Goal: Task Accomplishment & Management: Manage account settings

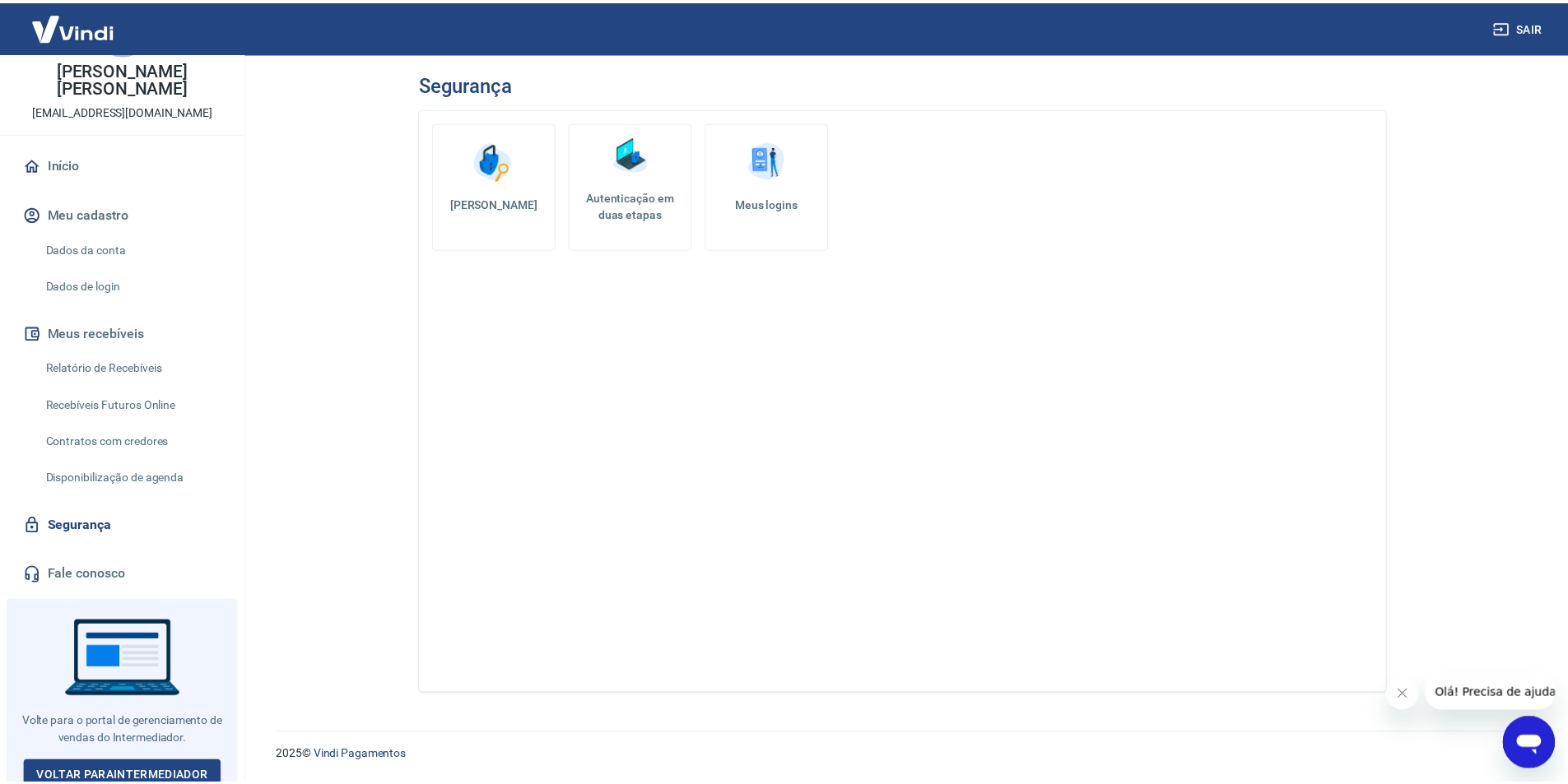
scroll to position [164, 0]
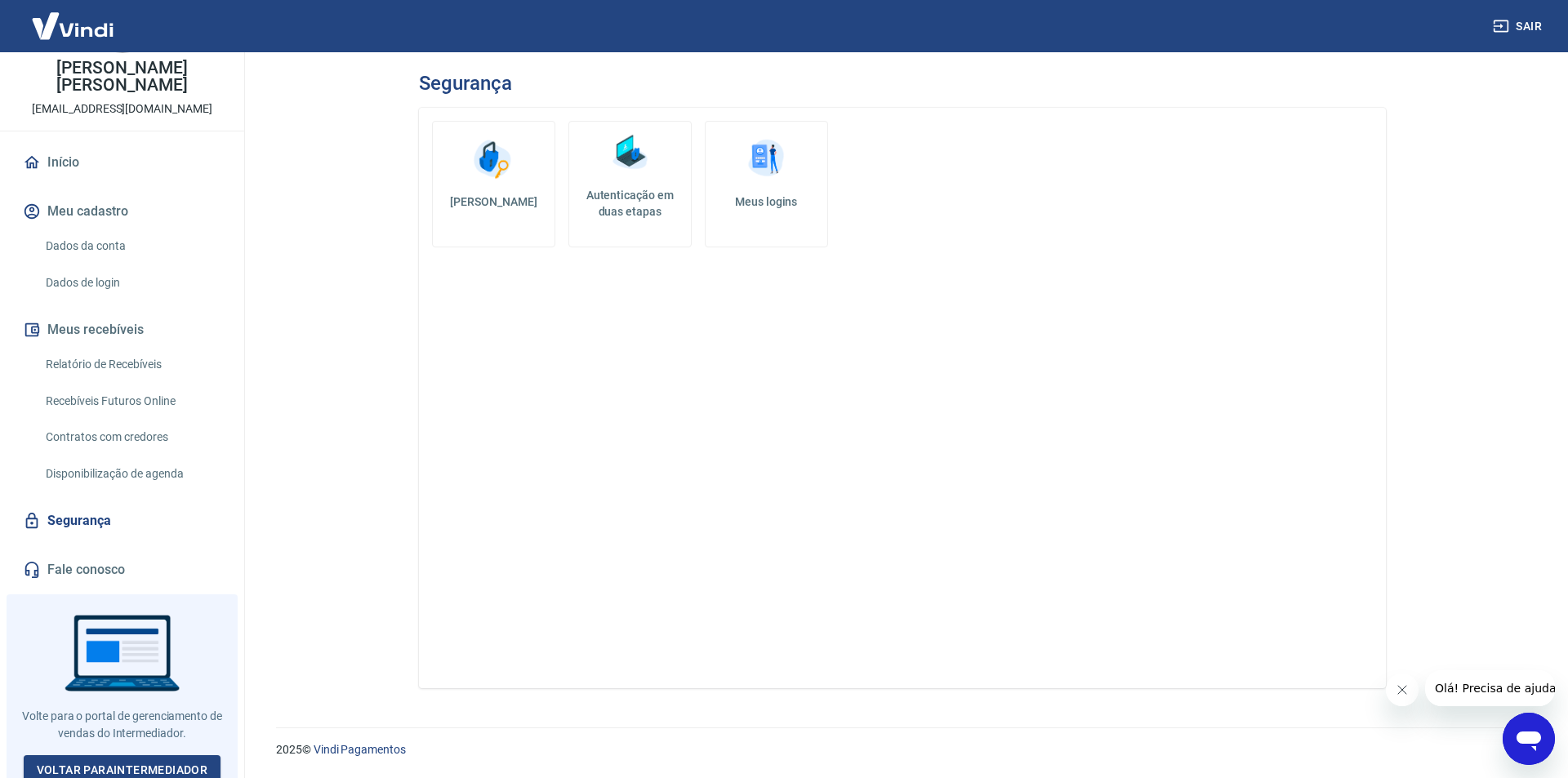
click at [98, 246] on link "Dados da conta" at bounding box center [132, 247] width 186 height 34
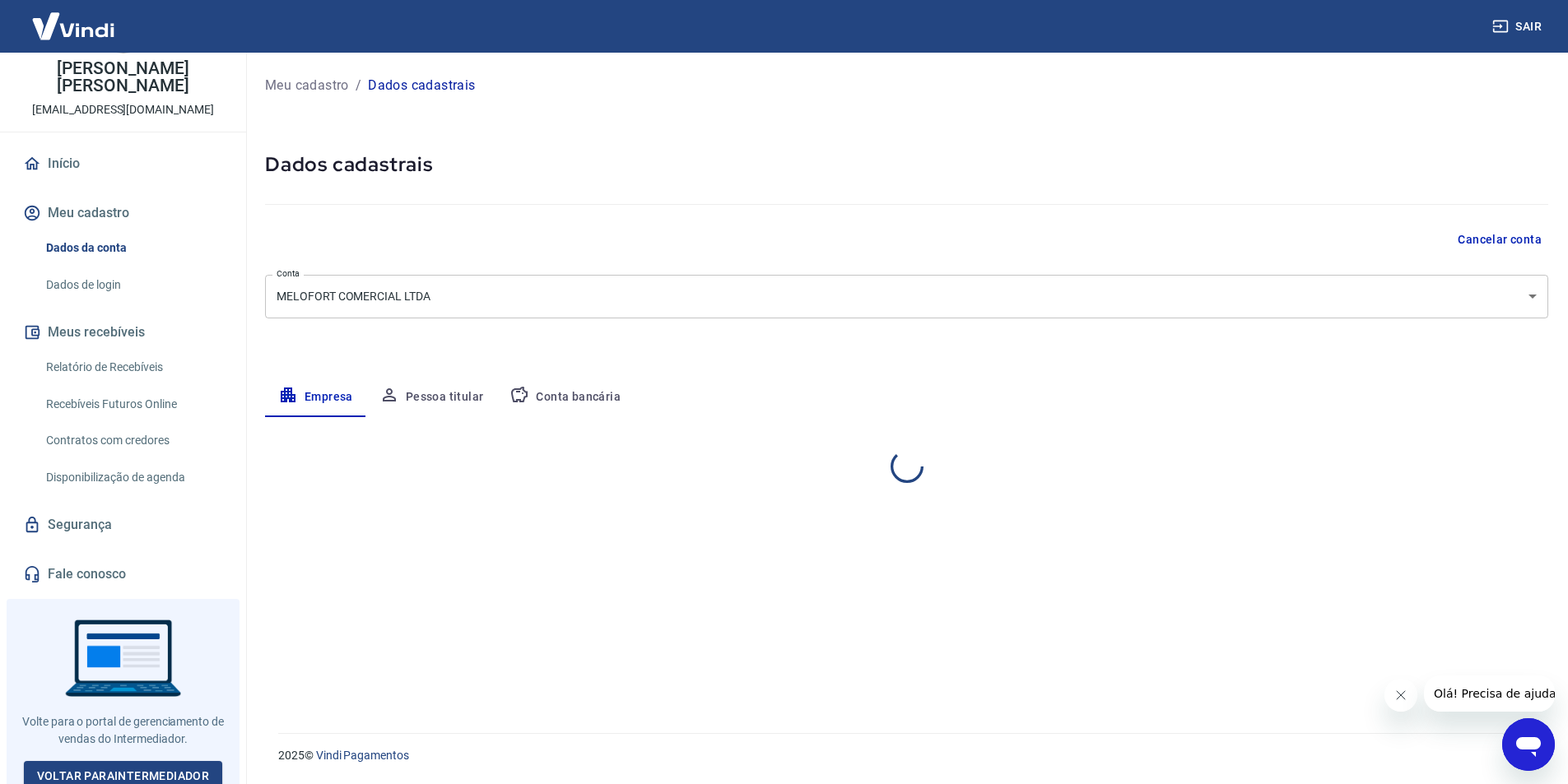
select select "SP"
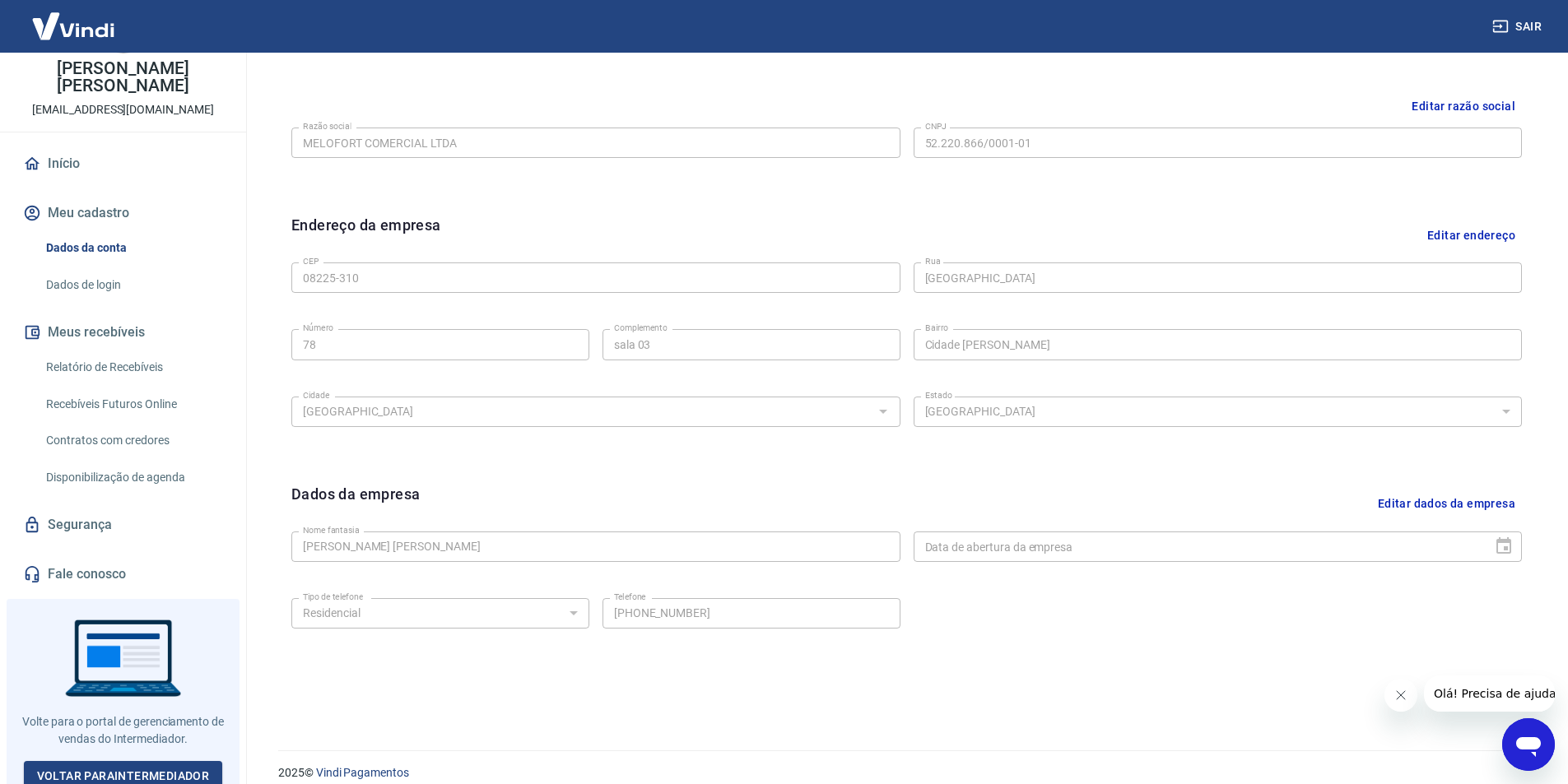
scroll to position [402, 0]
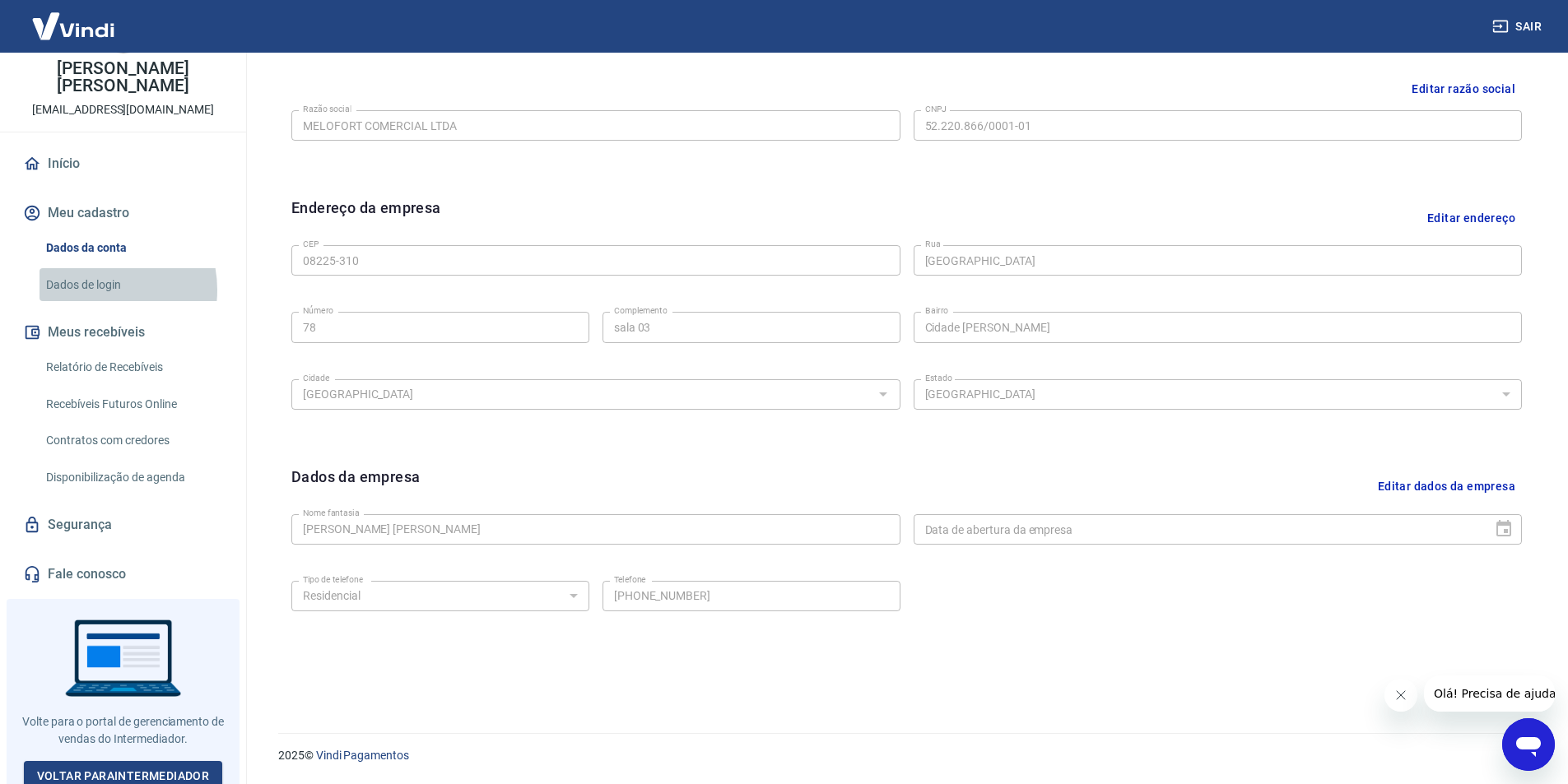
click at [93, 290] on link "Dados de login" at bounding box center [133, 285] width 187 height 34
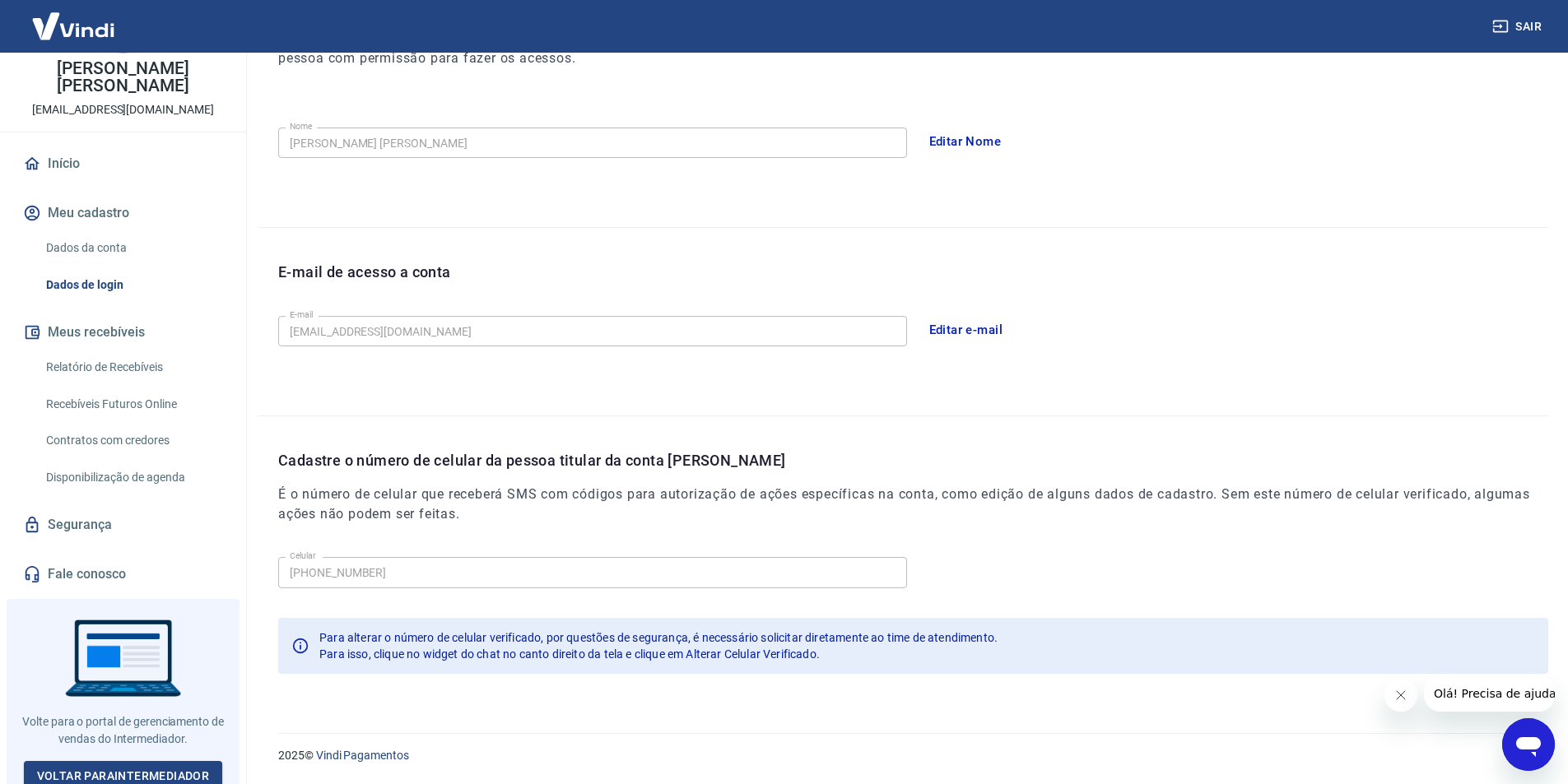
scroll to position [270, 0]
click at [1404, 691] on icon "Fechar mensagem da empresa" at bounding box center [1400, 695] width 9 height 9
click at [88, 526] on link "Segurança" at bounding box center [123, 525] width 207 height 36
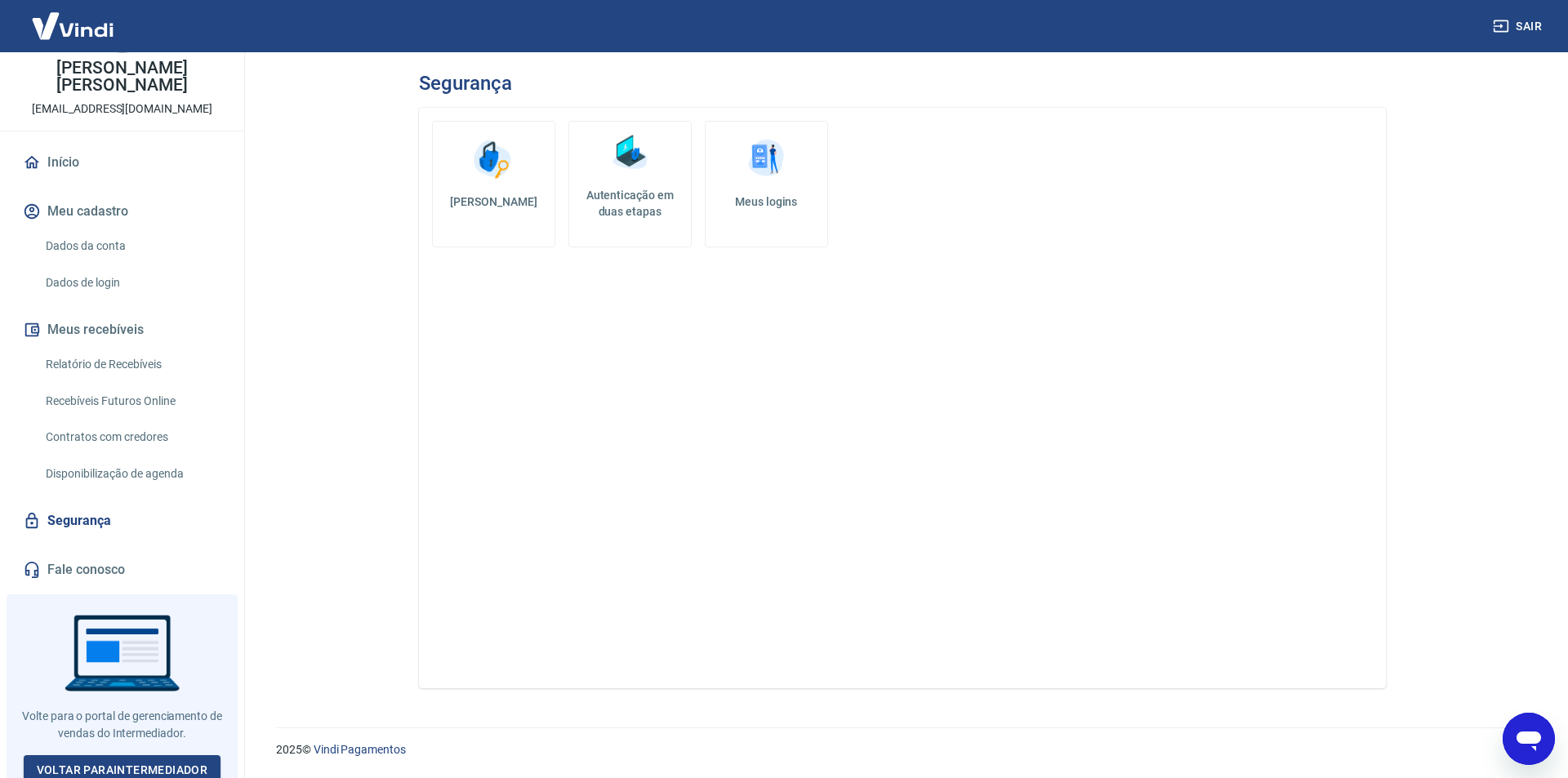
click at [774, 200] on h5 "Meus logins" at bounding box center [767, 201] width 96 height 16
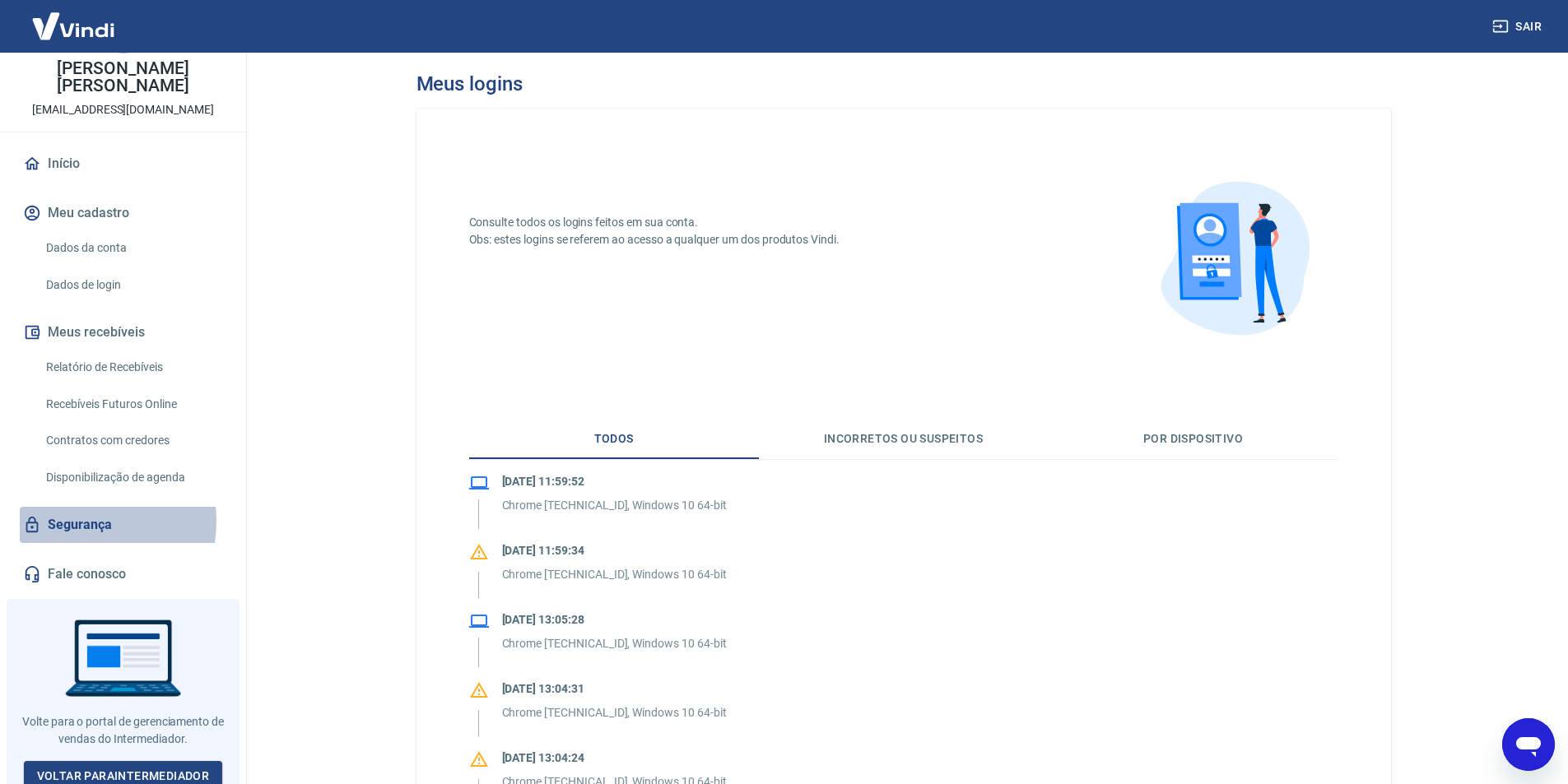
click at [73, 520] on link "Segurança" at bounding box center [123, 525] width 207 height 36
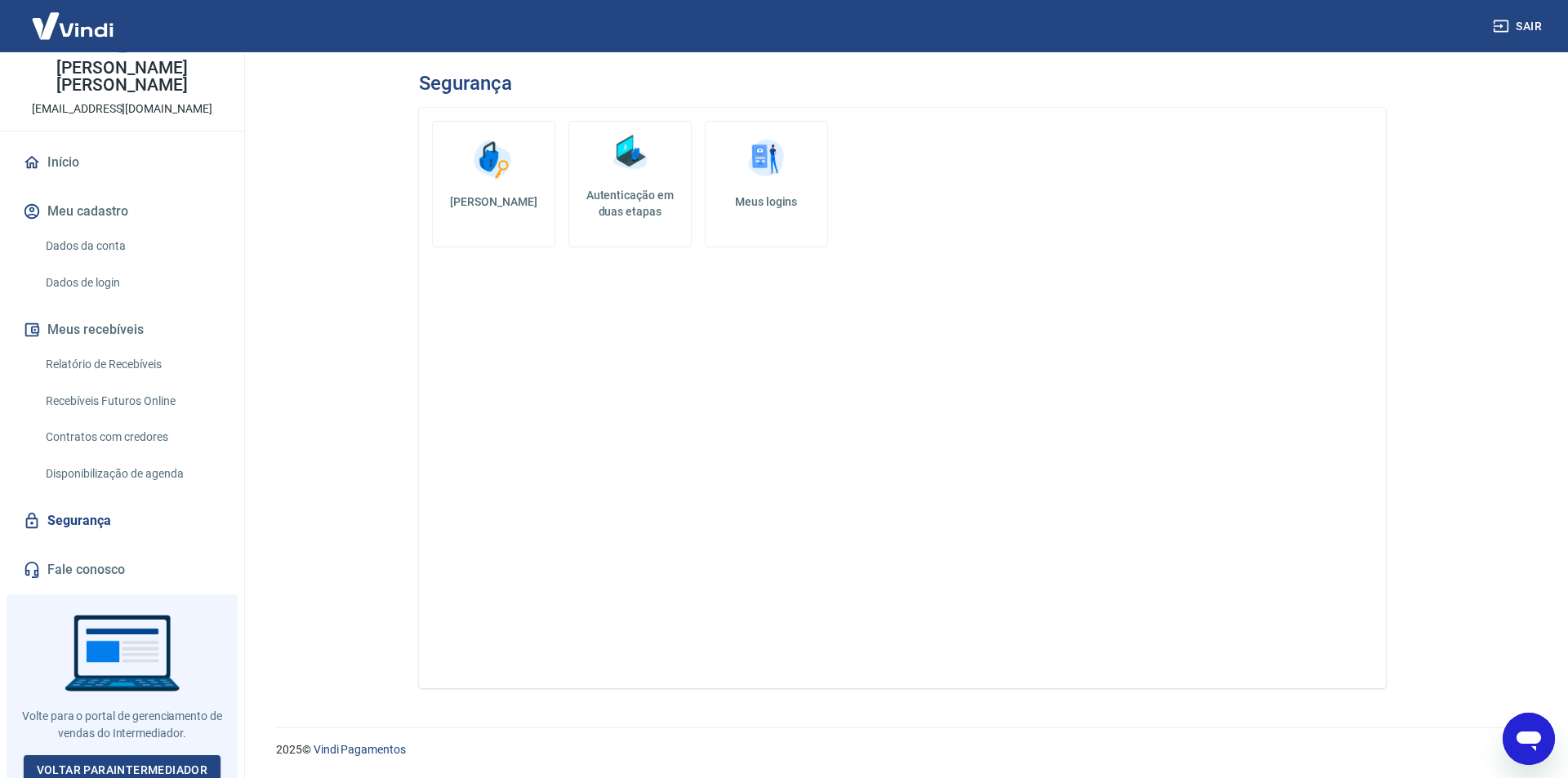
click at [611, 198] on h5 "Autenticação em duas etapas" at bounding box center [630, 202] width 109 height 33
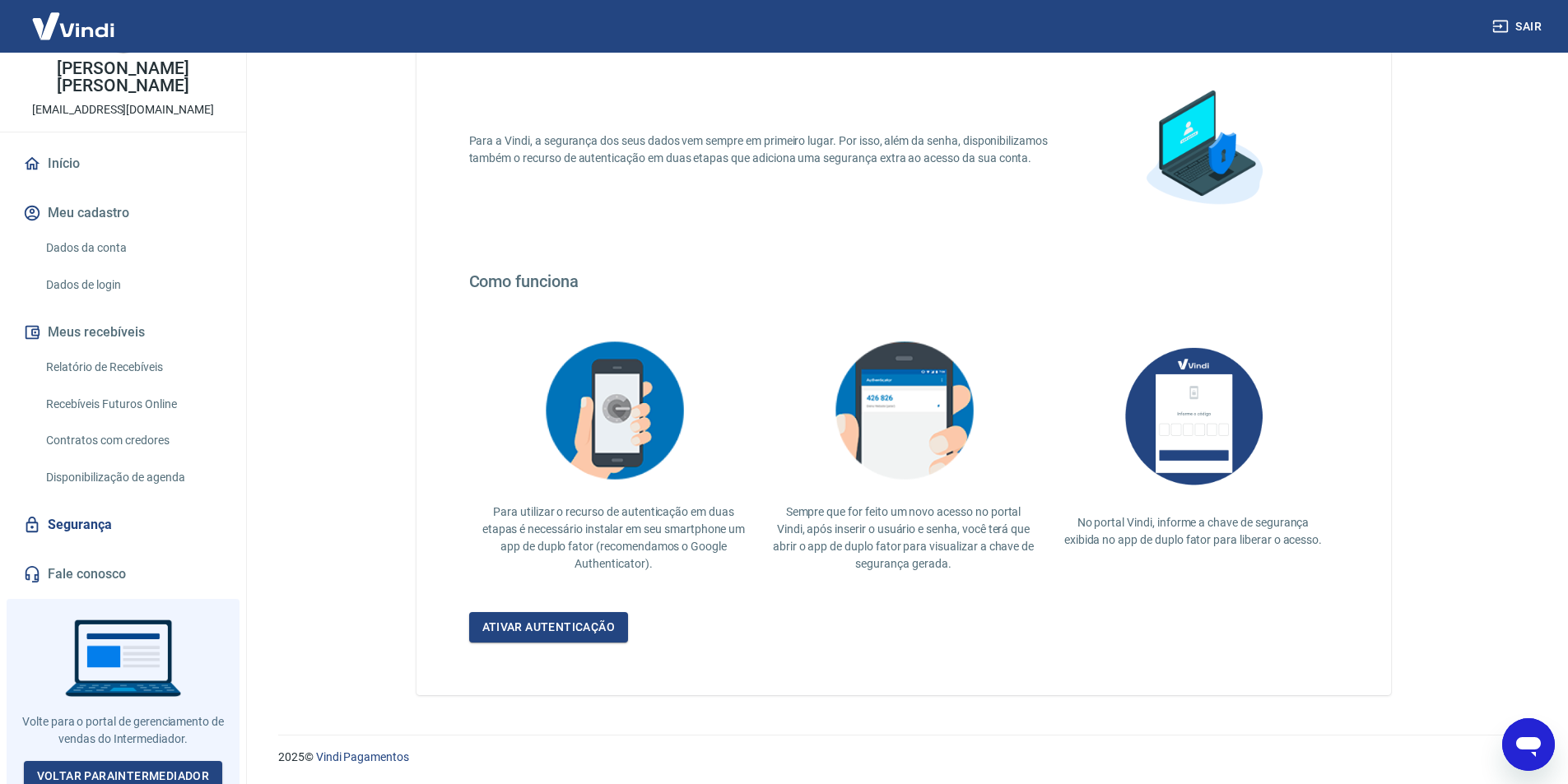
scroll to position [109, 0]
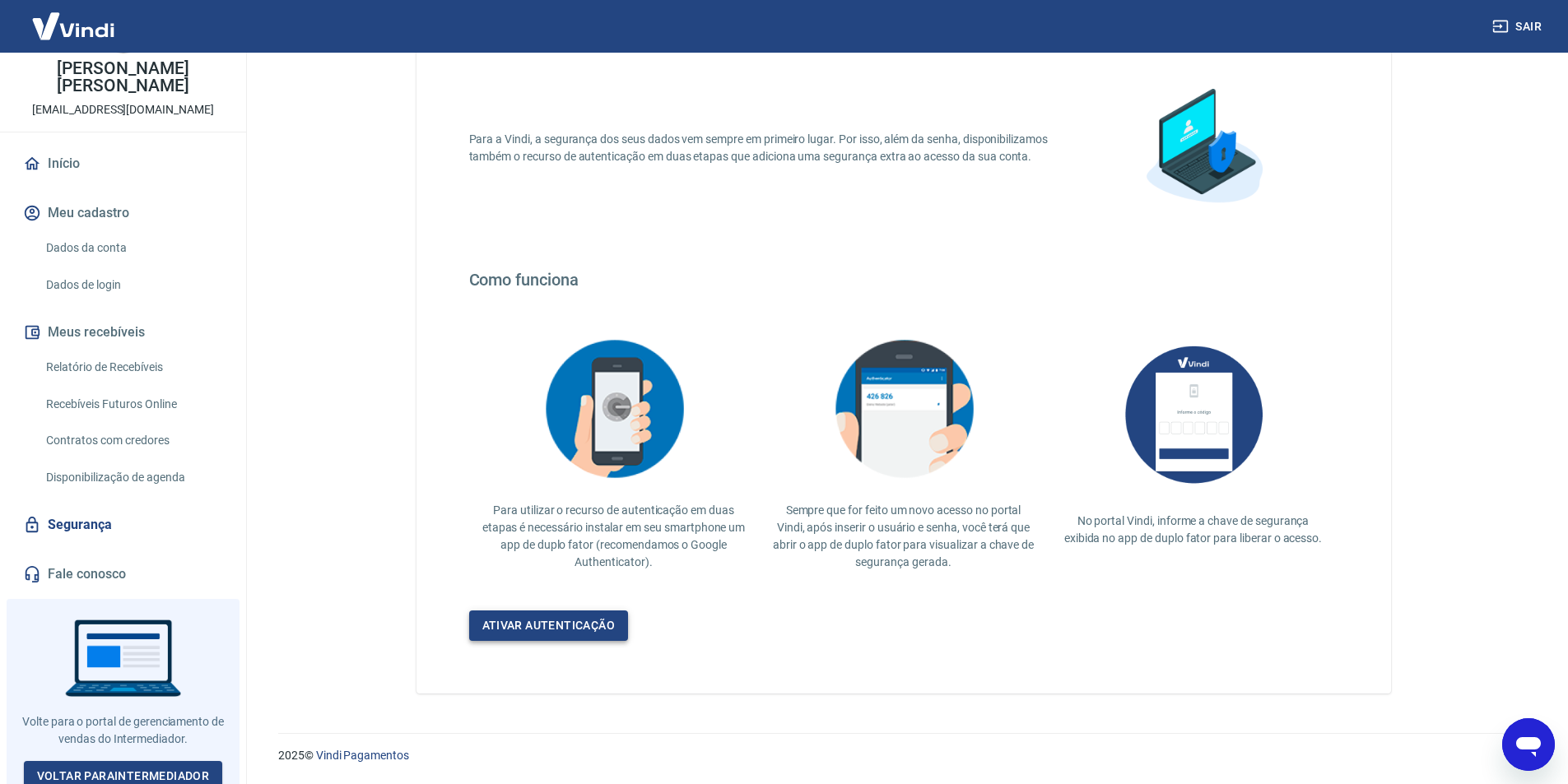
click at [543, 620] on link "Ativar autenticação" at bounding box center [548, 625] width 160 height 30
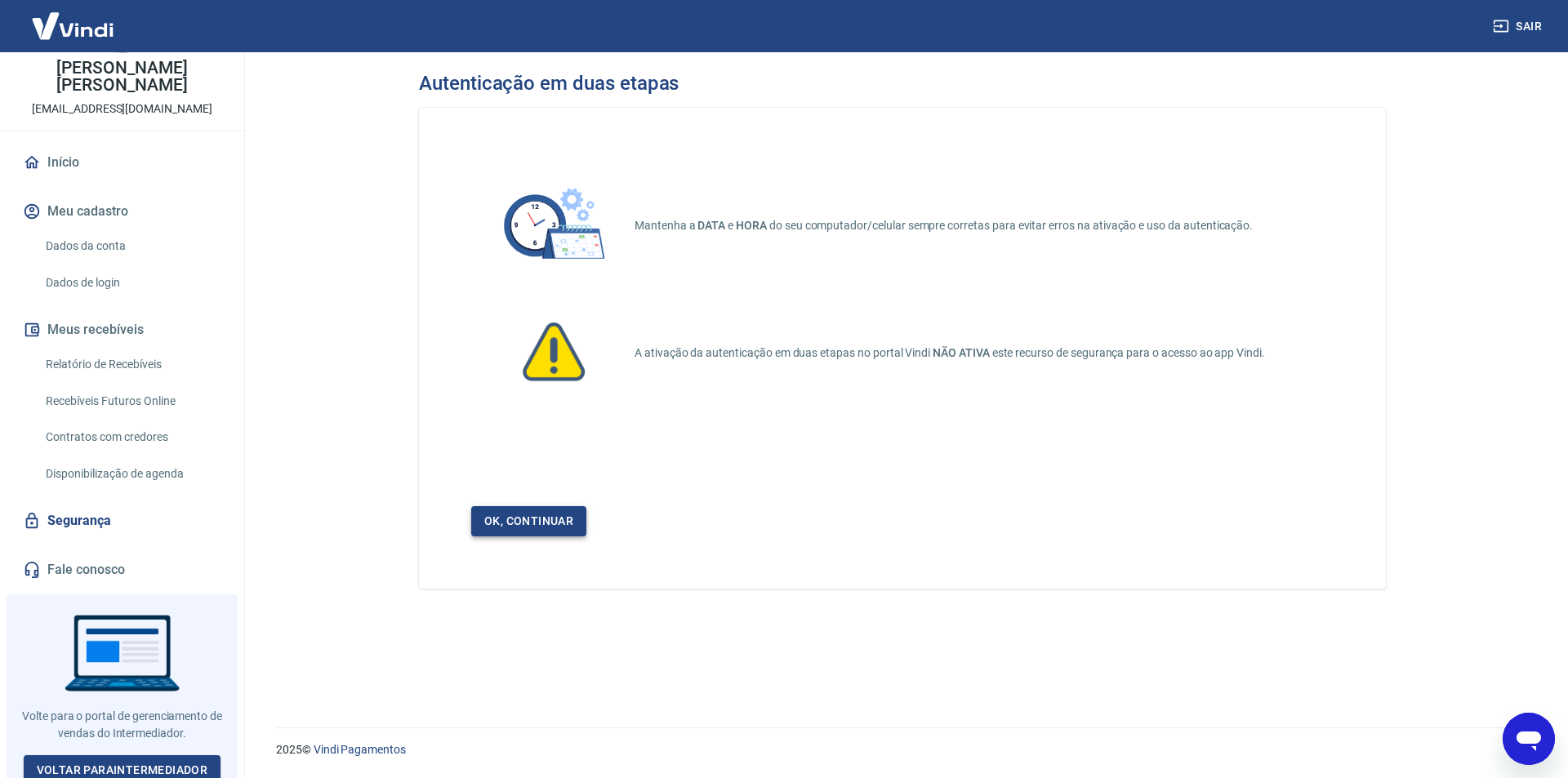
click at [521, 529] on link "Ok, continuar" at bounding box center [529, 521] width 115 height 30
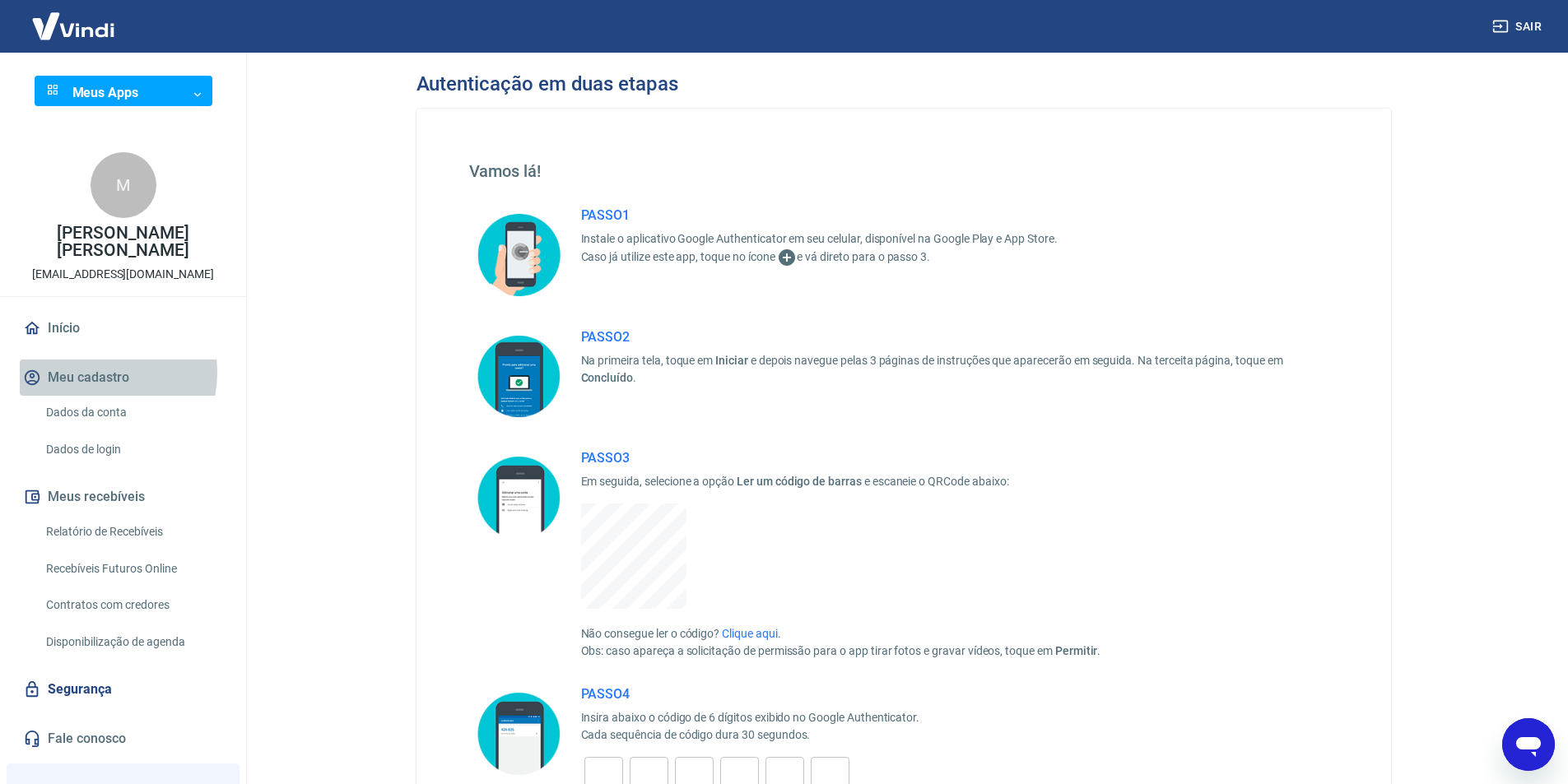
click at [93, 373] on button "Meu cadastro" at bounding box center [123, 378] width 207 height 36
